Goal: Find specific fact: Find specific fact

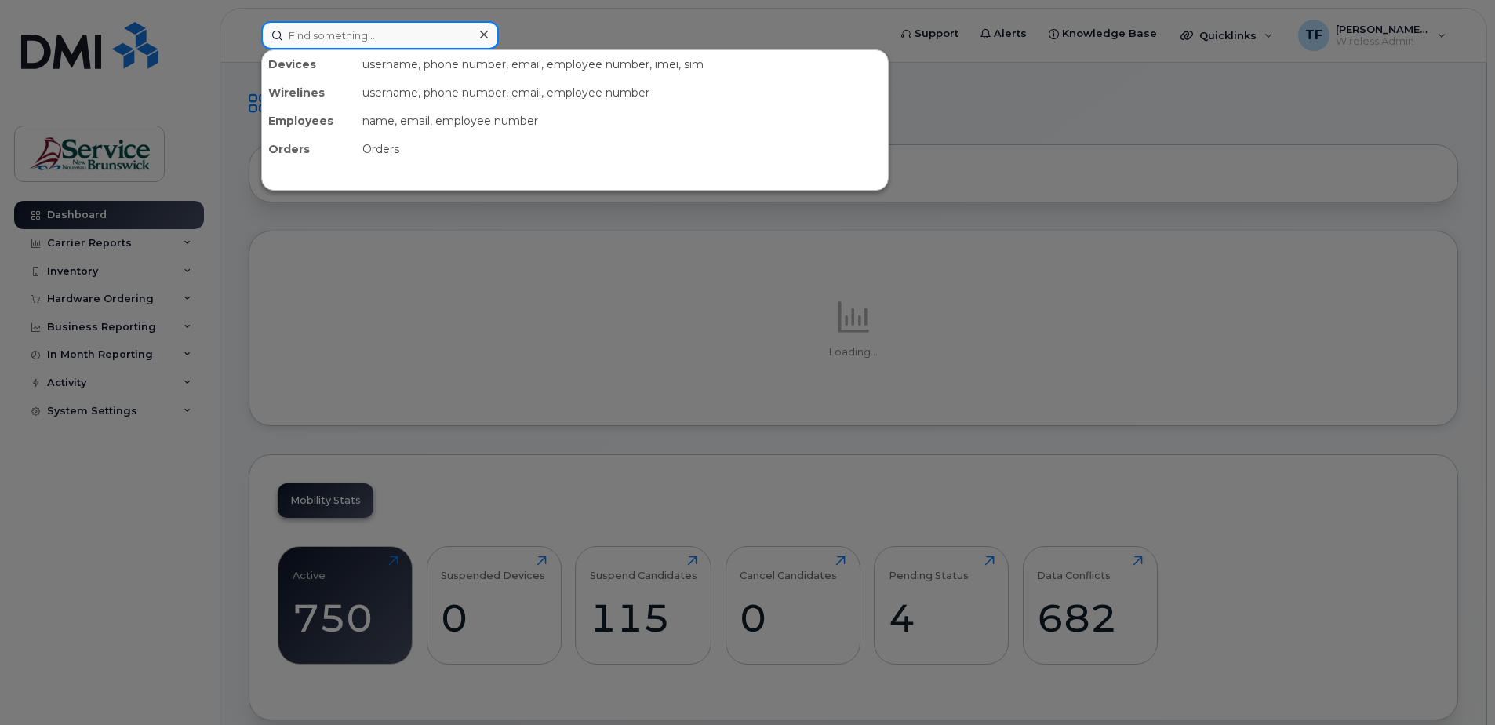
click at [345, 44] on input at bounding box center [380, 35] width 238 height 28
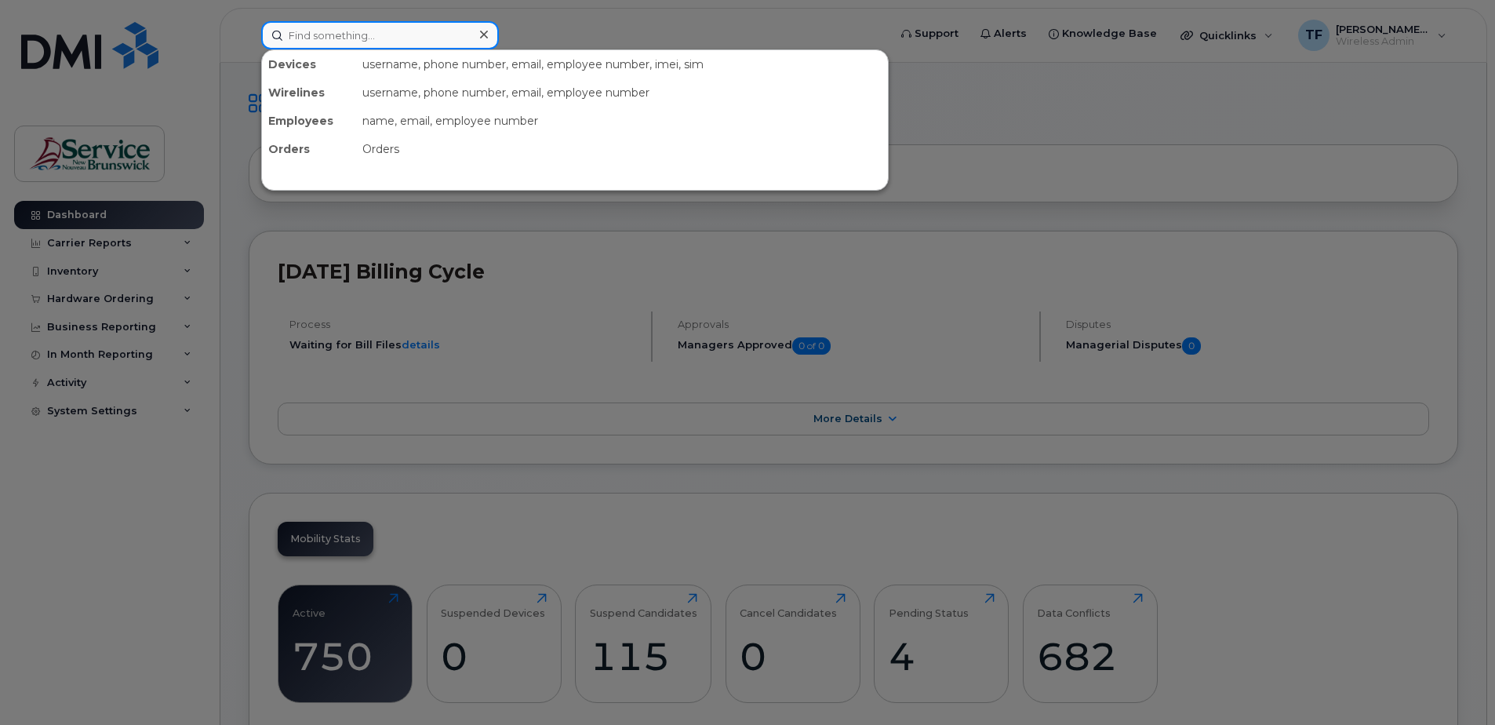
paste input "5067377221"
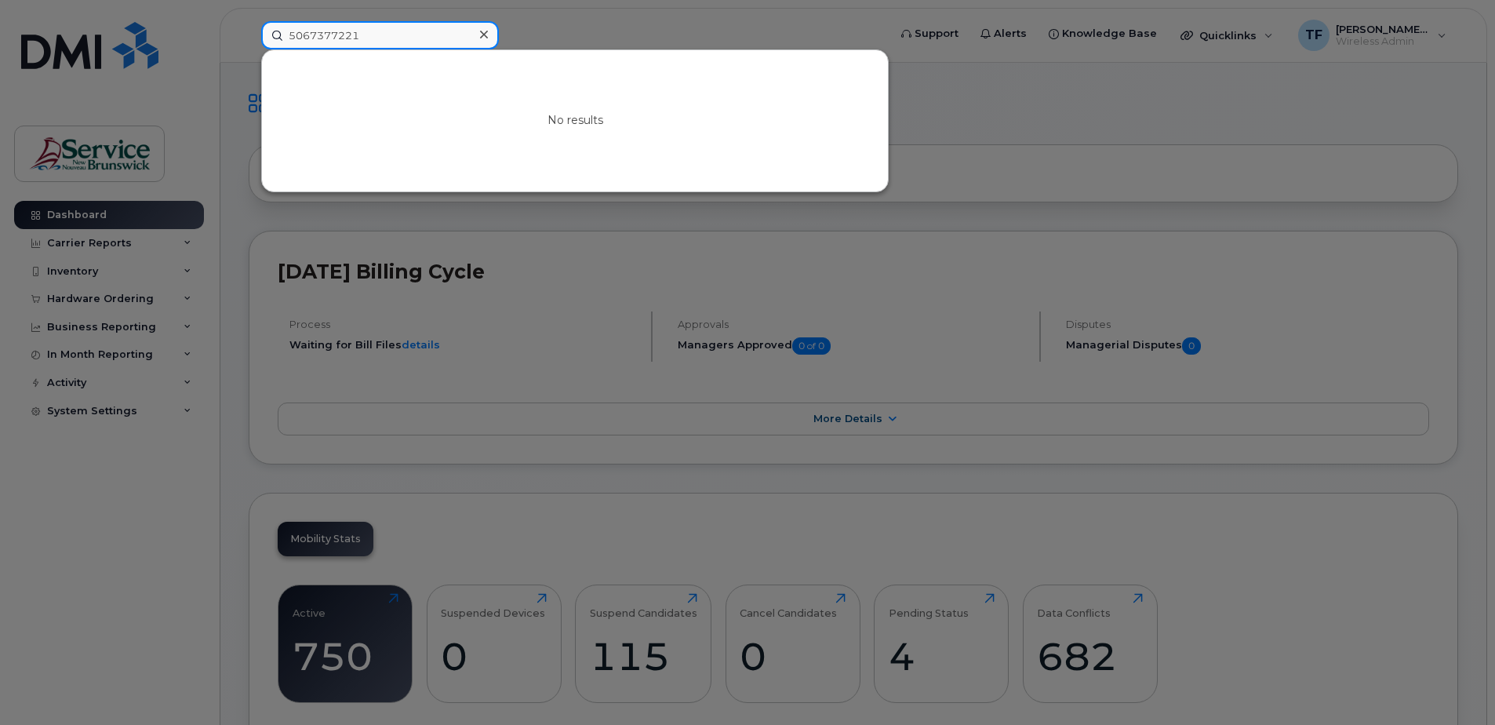
click at [337, 31] on input "5067377221" at bounding box center [380, 35] width 238 height 28
paste input "beaulieu"
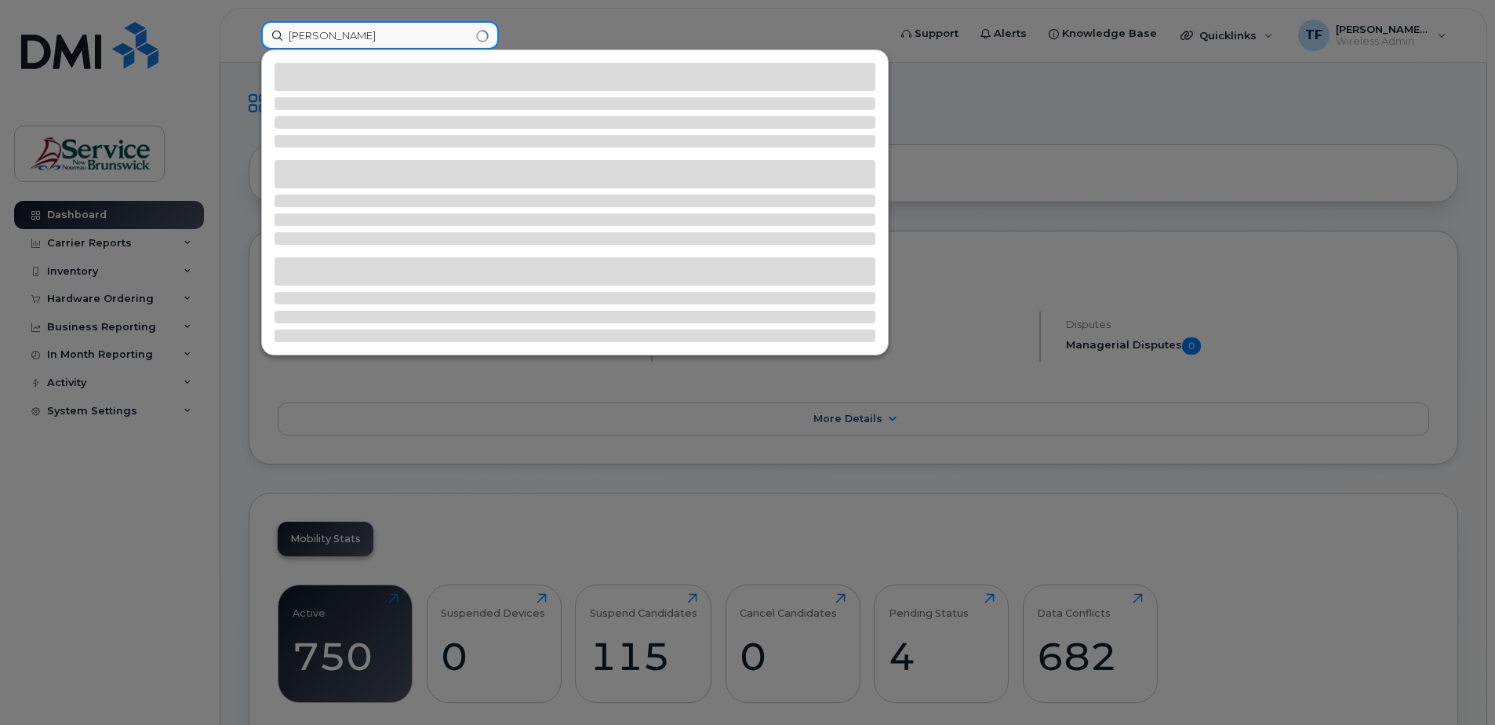
type input "beaulieu"
